Goal: Go to known website: Go to known website

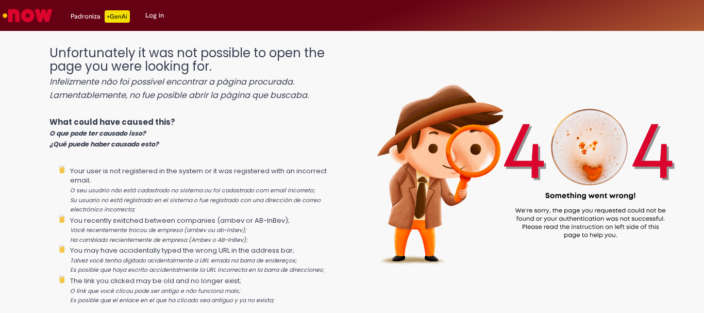
click at [151, 15] on link "Log in" at bounding box center [155, 15] width 34 height 31
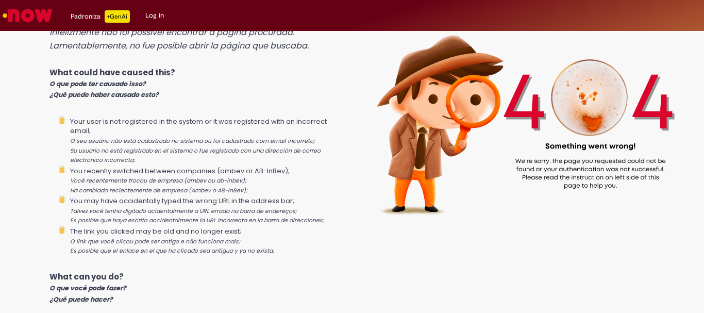
scroll to position [224, 0]
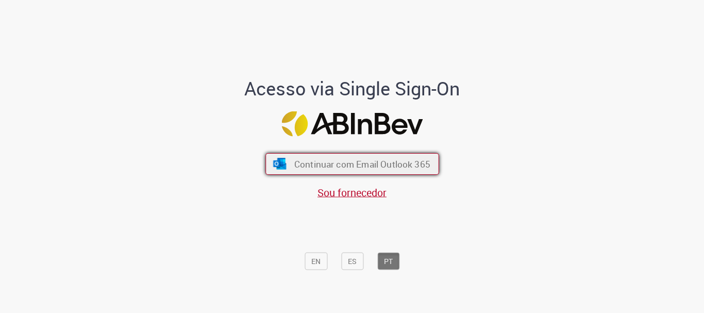
click at [383, 161] on span "Continuar com Email Outlook 365" at bounding box center [362, 164] width 136 height 12
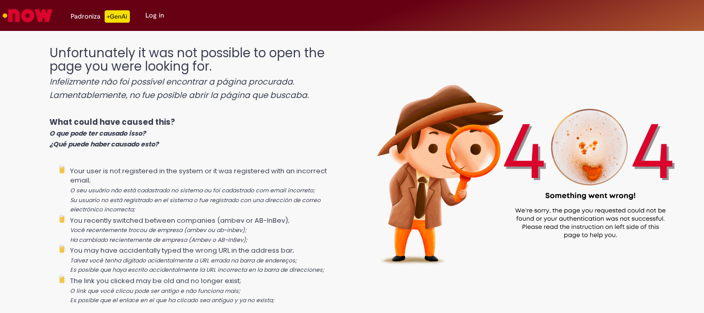
click at [76, 18] on div "Padroniza +GenAi" at bounding box center [100, 16] width 59 height 12
drag, startPoint x: 67, startPoint y: 9, endPoint x: 538, endPoint y: 8, distance: 470.8
click at [538, 8] on div "Padroniza +GenAi Drafts Drafts Log in" at bounding box center [379, 15] width 649 height 31
click at [155, 17] on link "Log in" at bounding box center [155, 15] width 34 height 31
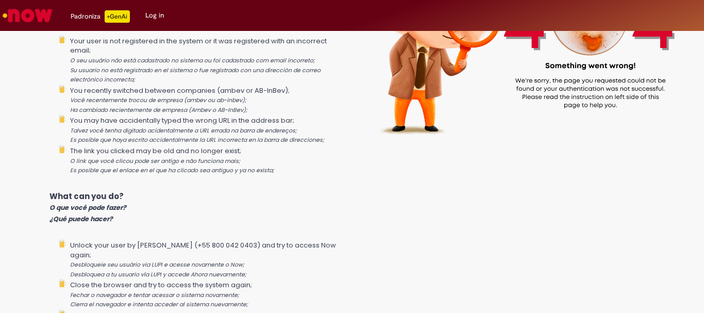
scroll to position [224, 0]
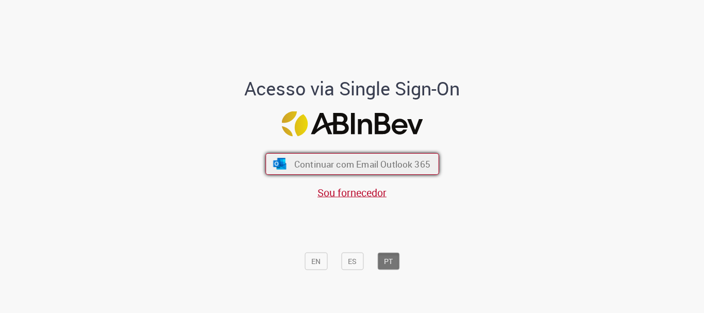
click at [399, 168] on span "Continuar com Email Outlook 365" at bounding box center [362, 164] width 136 height 12
